Goal: Information Seeking & Learning: Learn about a topic

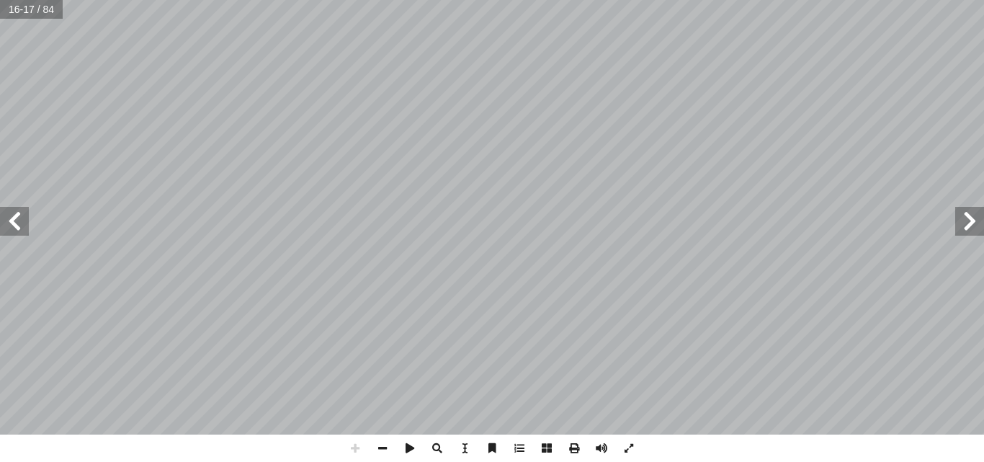
click at [4, 225] on span at bounding box center [14, 221] width 29 height 29
click at [471, 0] on html "الصفحة الرئيسية الصف الأول الصف الثاني الصف الثالث الصف الرابع الصف الخامس الصف…" at bounding box center [492, 47] width 984 height 95
click at [581, 0] on html "الصفحة الرئيسية الصف الأول الصف الثاني الصف الثالث الصف الرابع الصف الخامس الصف…" at bounding box center [492, 47] width 984 height 95
click at [423, 455] on div "1 ٤ : ُ جيب أ ا ِ ة َ بار ِ الع ِ ب ِ جان ِ ) ب ( َ ة َ شار ِ إ ا َ و ، ِ ة َ ح…" at bounding box center [492, 231] width 984 height 462
click at [979, 228] on span at bounding box center [969, 221] width 29 height 29
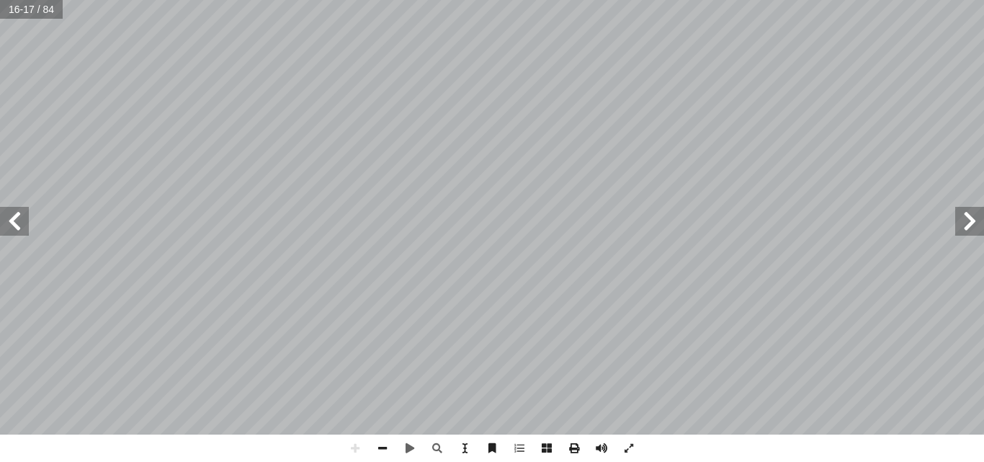
click at [701, 294] on div "1 ٢ � ، ل ٍ نــور ْ ــن ِ م َ ــة َ ك ِ ئ لا َ عالــى الم َ ت ُ ــه ّ الل َ ــق…" at bounding box center [492, 231] width 984 height 462
click at [980, 220] on span at bounding box center [969, 221] width 29 height 29
click at [976, 229] on span at bounding box center [969, 221] width 29 height 29
click at [17, 216] on span at bounding box center [14, 221] width 29 height 29
click at [17, 223] on span at bounding box center [14, 221] width 29 height 29
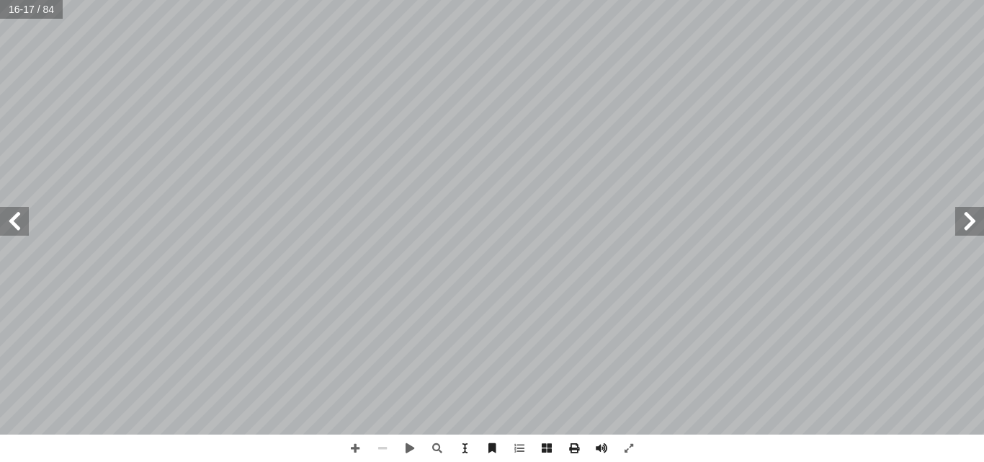
click at [980, 226] on span at bounding box center [969, 221] width 29 height 29
click at [978, 231] on span at bounding box center [969, 221] width 29 height 29
click at [958, 228] on span at bounding box center [969, 221] width 29 height 29
